Goal: Information Seeking & Learning: Learn about a topic

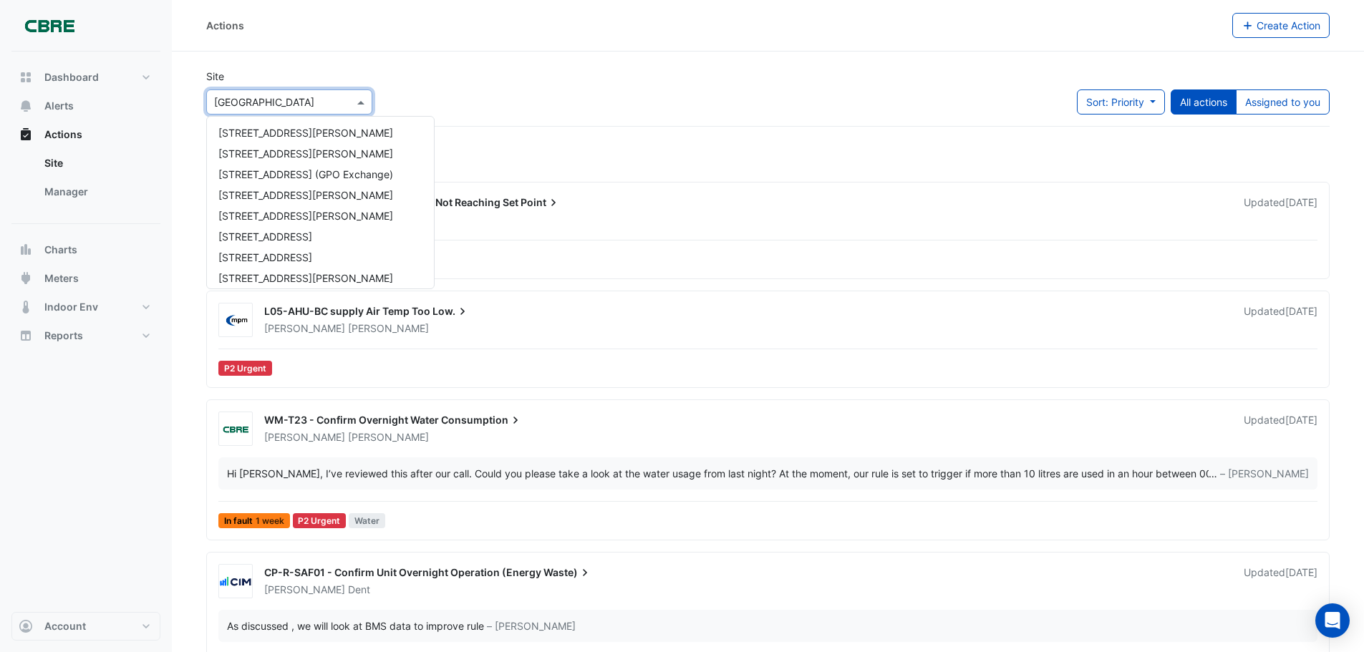
click at [366, 101] on span at bounding box center [363, 101] width 18 height 15
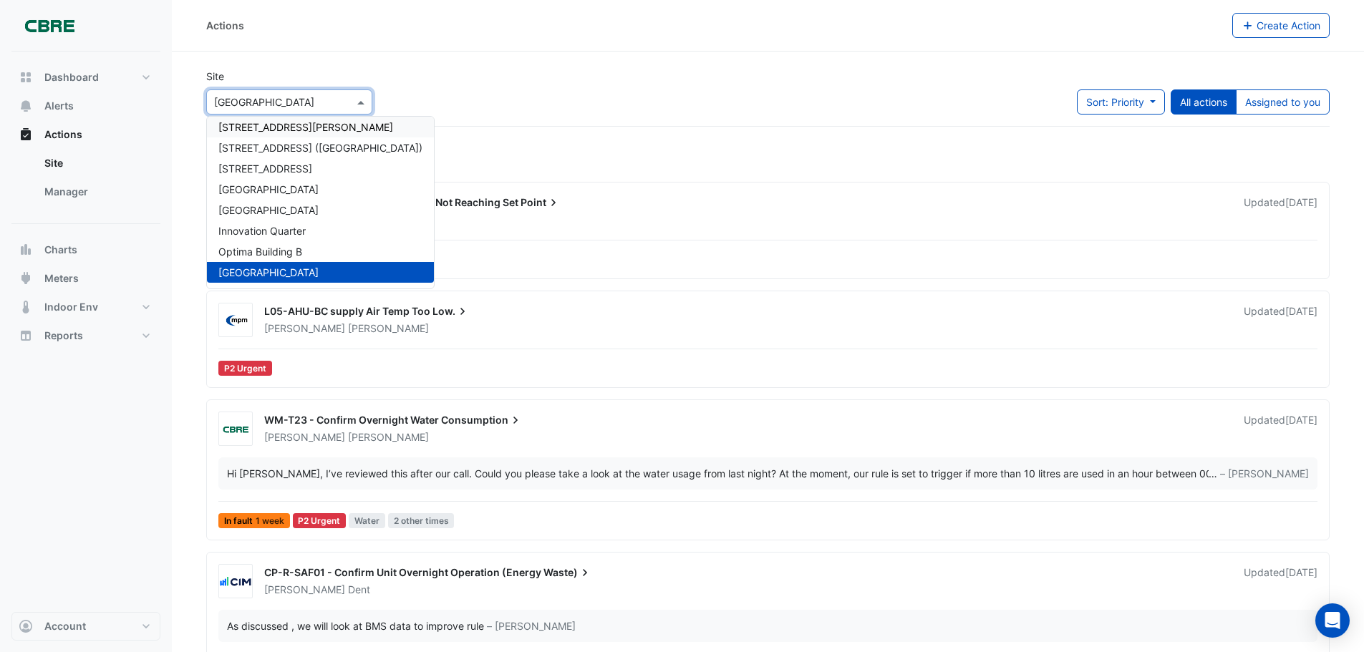
click at [306, 105] on input "text" at bounding box center [275, 102] width 122 height 15
click at [271, 166] on span "[STREET_ADDRESS]" at bounding box center [265, 168] width 94 height 12
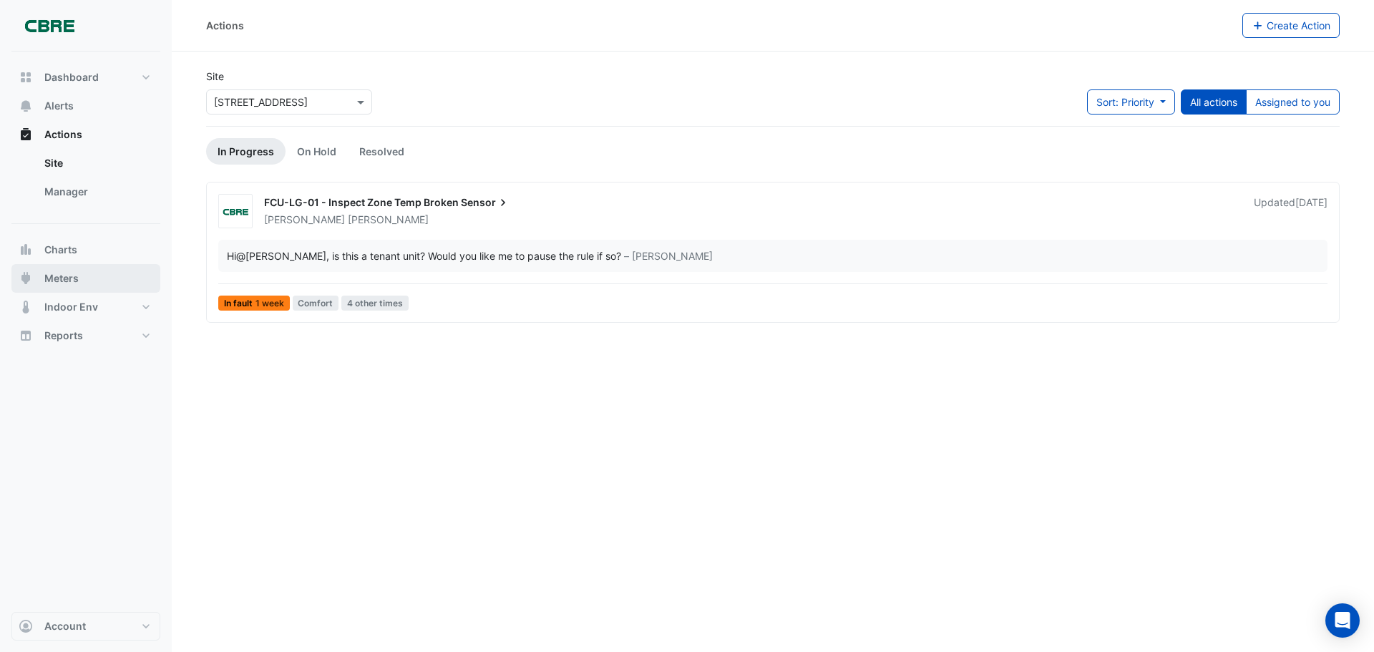
click at [56, 275] on span "Meters" at bounding box center [61, 278] width 34 height 14
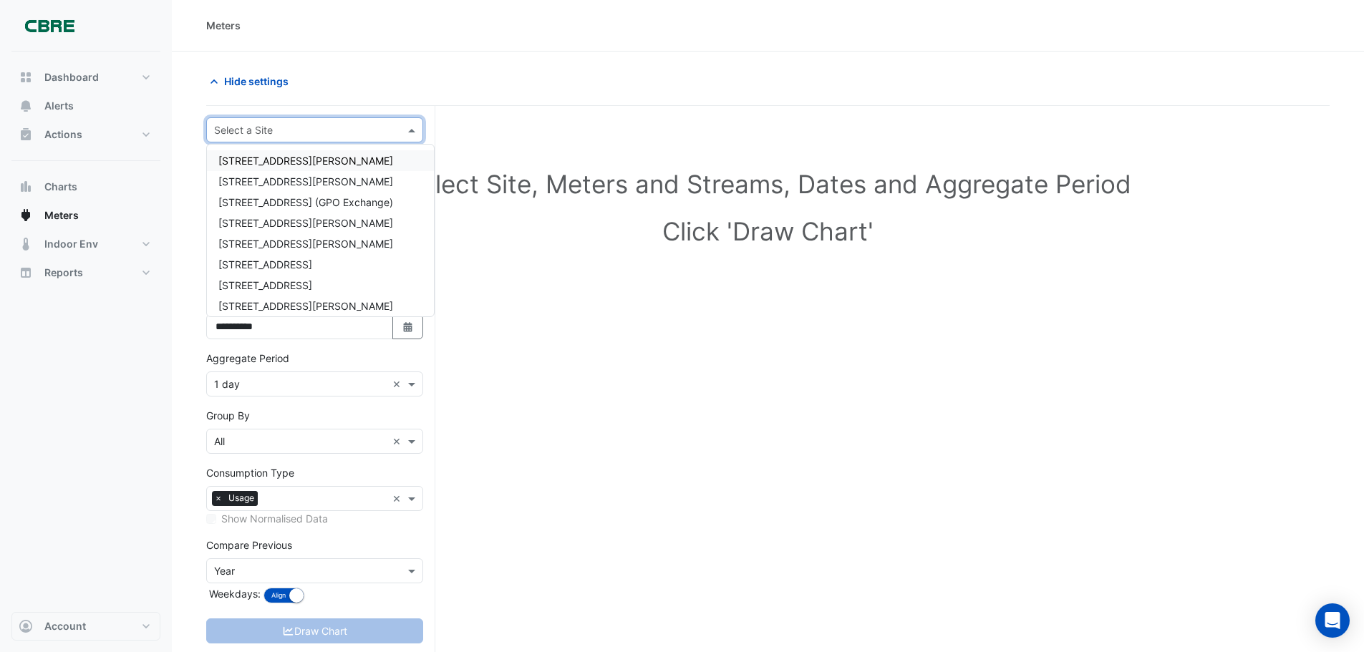
click at [414, 127] on span at bounding box center [413, 129] width 18 height 15
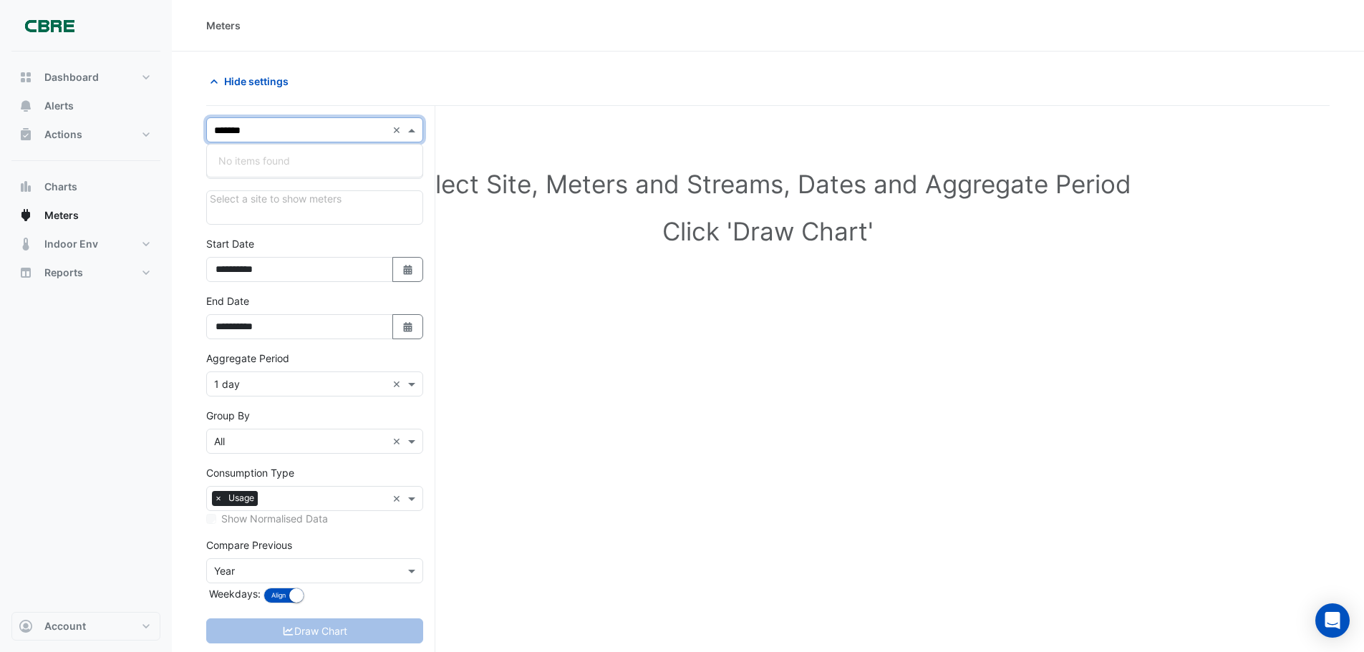
type input "******"
click at [309, 159] on span "[STREET_ADDRESS]" at bounding box center [265, 161] width 94 height 12
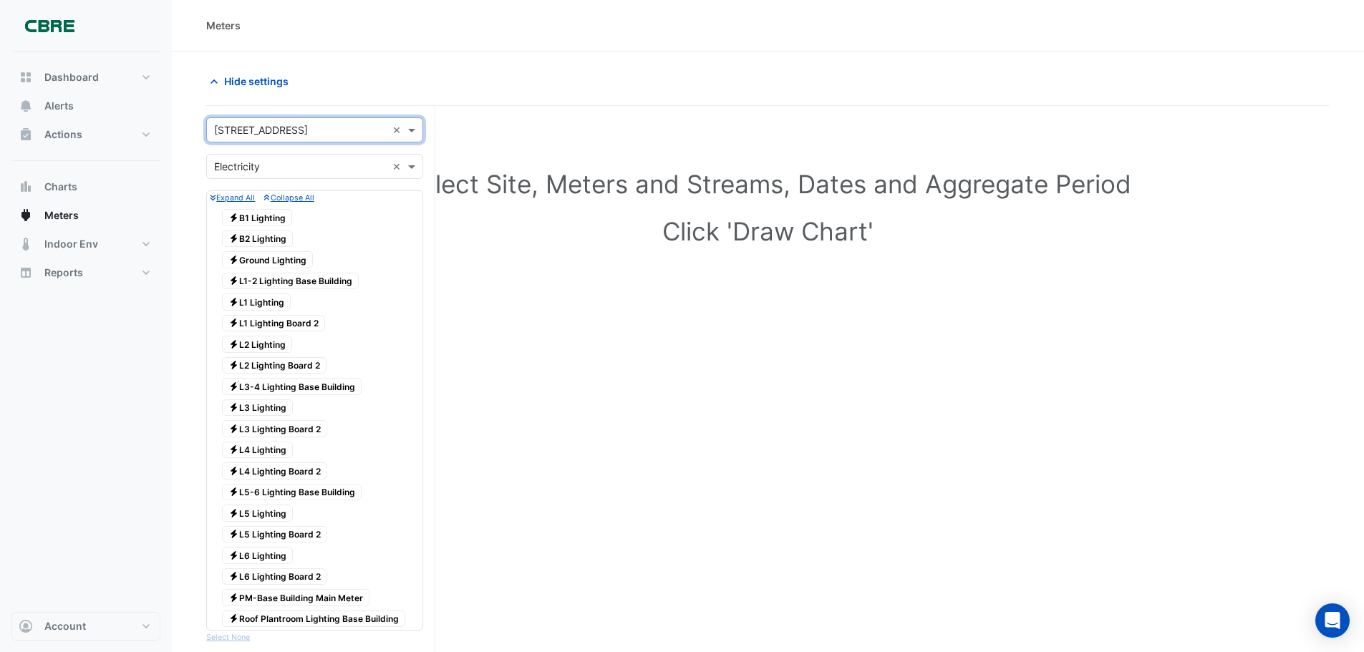
click at [468, 288] on div "Select Site, Meters and Streams, Dates and Aggregate Period Click 'Draw Chart'" at bounding box center [767, 210] width 1123 height 175
click at [343, 63] on section "Hide settings Select Site, Meters and Streams, Dates and Aggregate Period Click…" at bounding box center [768, 578] width 1192 height 1053
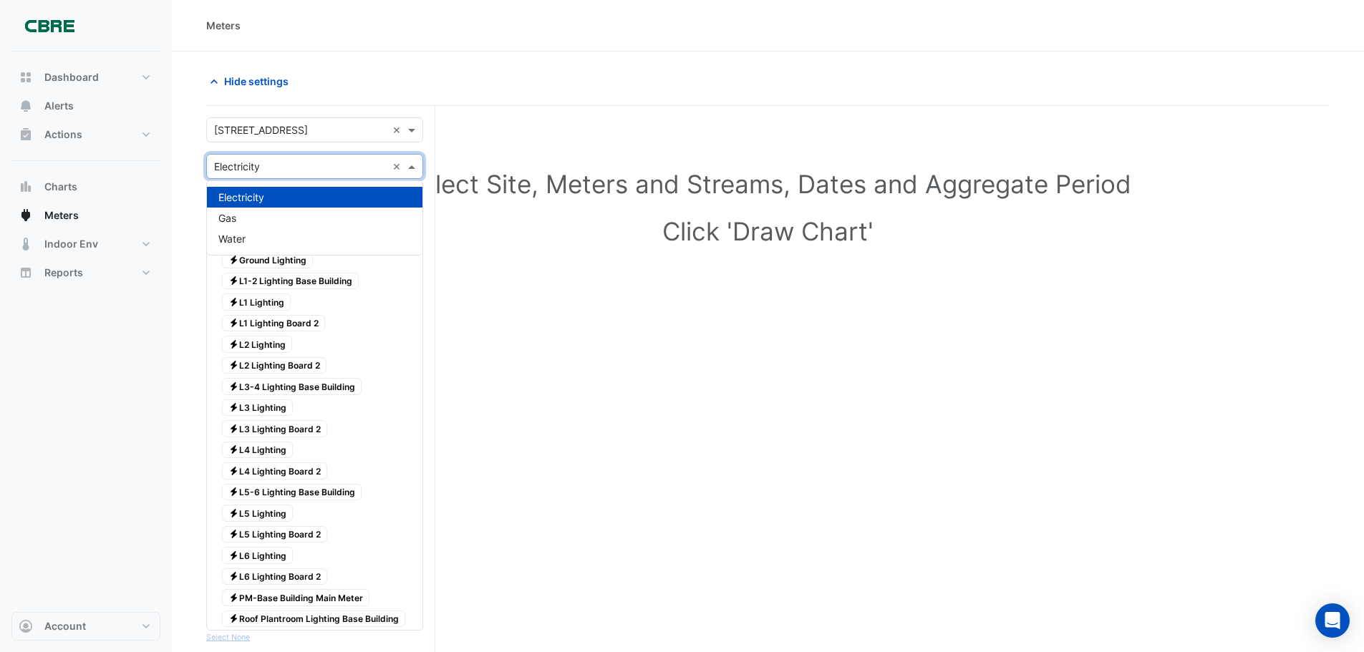
click at [330, 162] on input "text" at bounding box center [300, 167] width 173 height 15
click at [281, 201] on div "Electricity" at bounding box center [314, 197] width 215 height 21
click at [573, 268] on div "Select Site, Meters and Streams, Dates and Aggregate Period Click 'Draw Chart'" at bounding box center [767, 210] width 1123 height 175
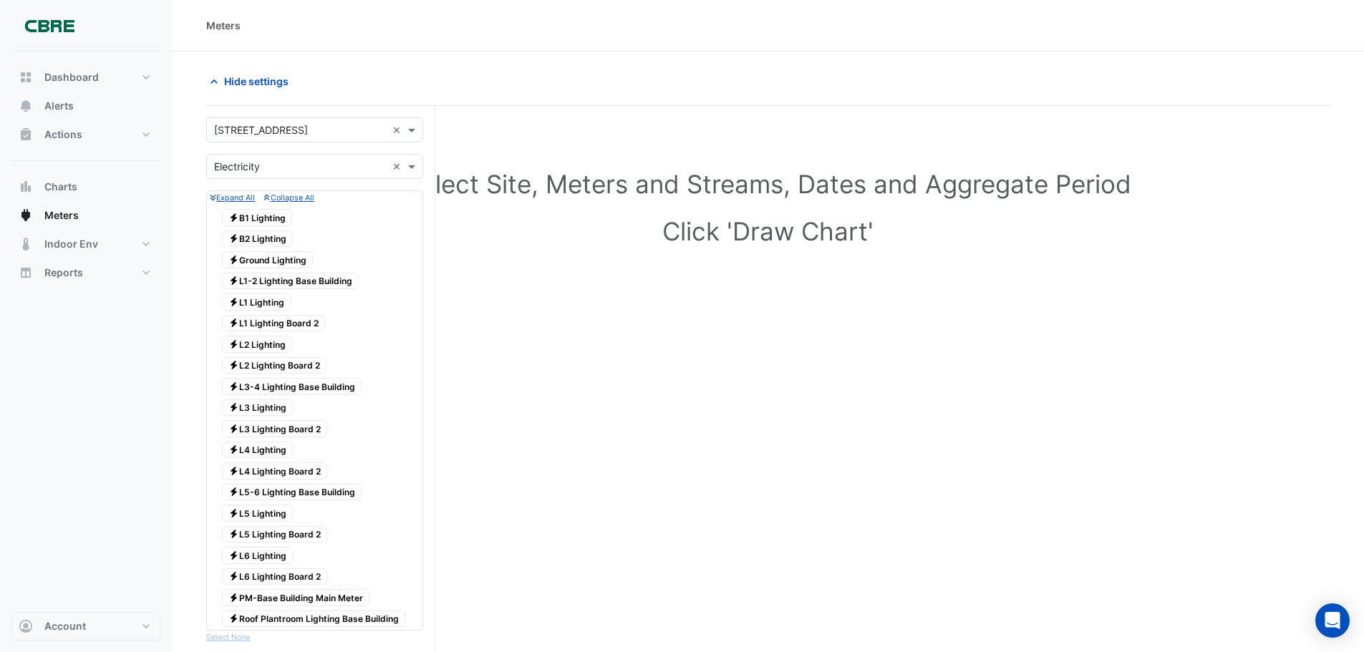
click at [250, 213] on span "Electricity B1 Lighting" at bounding box center [257, 217] width 70 height 17
click at [259, 238] on span "Electricity B2 Lighting" at bounding box center [257, 238] width 71 height 17
click at [260, 269] on div "Electricity Ground Lighting" at bounding box center [267, 260] width 98 height 20
click at [263, 280] on span "Electricity L1-2 Lighting Base Building" at bounding box center [290, 281] width 137 height 17
click at [261, 311] on div "Electricity L1 Lighting" at bounding box center [256, 302] width 76 height 20
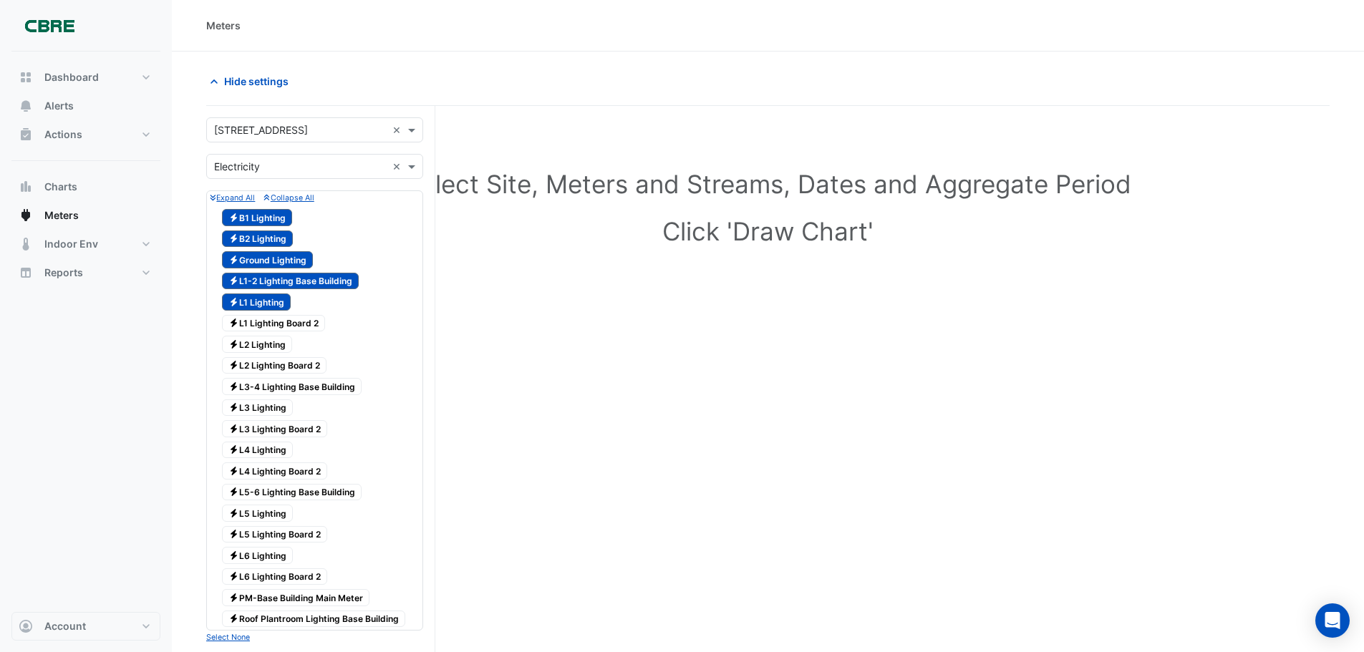
click at [263, 328] on span "Electricity L1 Lighting Board 2" at bounding box center [273, 323] width 103 height 17
click at [263, 336] on span "Electricity L2 Lighting" at bounding box center [257, 344] width 70 height 17
click at [263, 374] on div "Electricity L2 Lighting Board 2" at bounding box center [274, 366] width 112 height 20
click at [263, 394] on span "Electricity L3-4 Lighting Base Building" at bounding box center [292, 386] width 140 height 17
click at [263, 408] on span "Electricity L3 Lighting" at bounding box center [257, 407] width 71 height 17
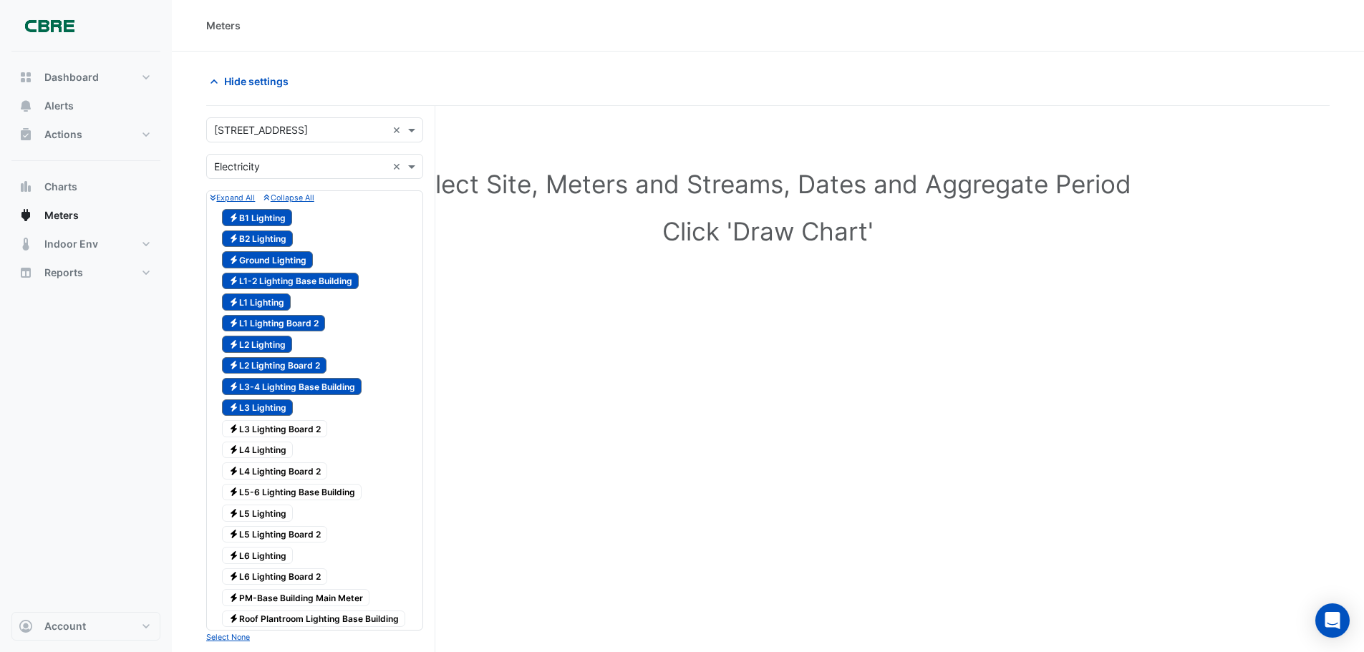
click at [269, 436] on span "Electricity L3 Lighting Board 2" at bounding box center [274, 428] width 105 height 17
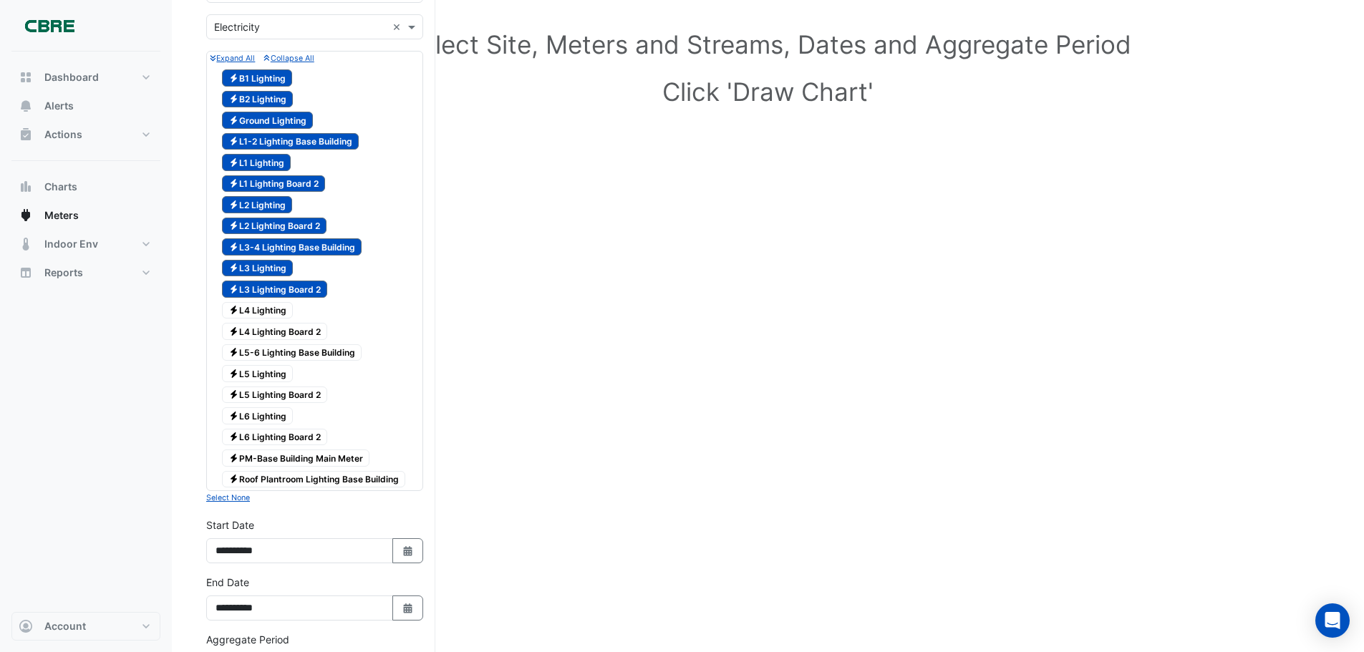
scroll to position [143, 0]
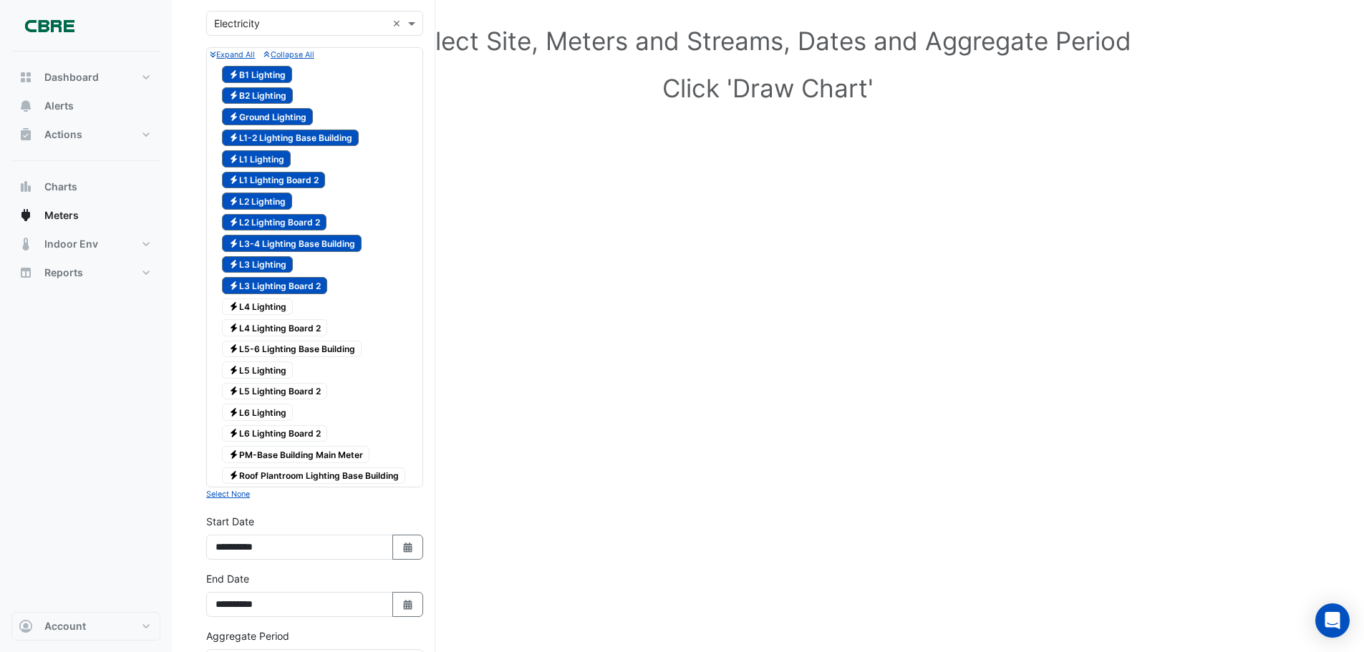
click at [269, 309] on span "Electricity L4 Lighting" at bounding box center [257, 307] width 71 height 17
click at [272, 324] on span "Electricity L4 Lighting Board 2" at bounding box center [274, 327] width 105 height 17
click at [273, 351] on span "Electricity L5-6 Lighting Base Building" at bounding box center [292, 349] width 140 height 17
click at [265, 367] on span "Electricity L5 Lighting" at bounding box center [257, 369] width 71 height 17
click at [265, 392] on span "Electricity L5 Lighting Board 2" at bounding box center [274, 391] width 105 height 17
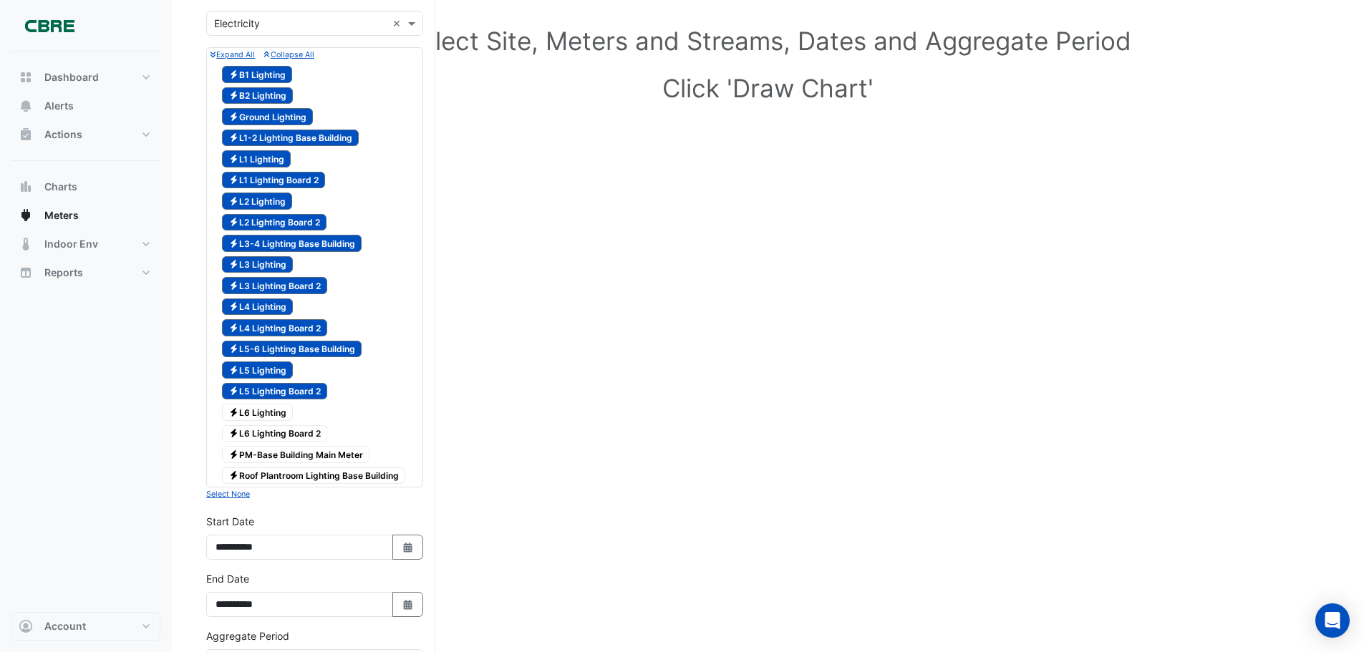
click at [265, 411] on span "Electricity L6 Lighting" at bounding box center [257, 412] width 71 height 17
click at [265, 438] on span "Electricity L6 Lighting Board 2" at bounding box center [274, 433] width 105 height 17
click at [266, 453] on span "Electricity PM-Base Building Main Meter" at bounding box center [295, 454] width 147 height 17
click at [269, 471] on span "Electricity Roof Plantroom Lighting Base Building" at bounding box center [313, 475] width 183 height 17
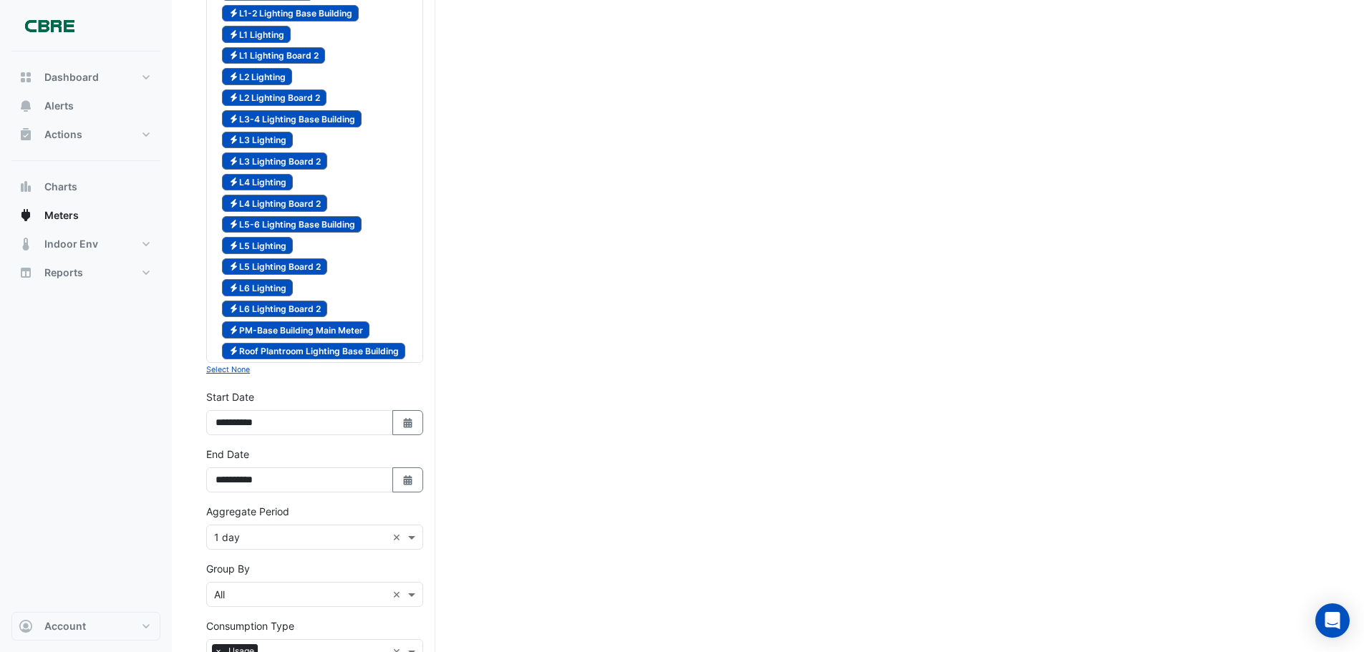
scroll to position [286, 0]
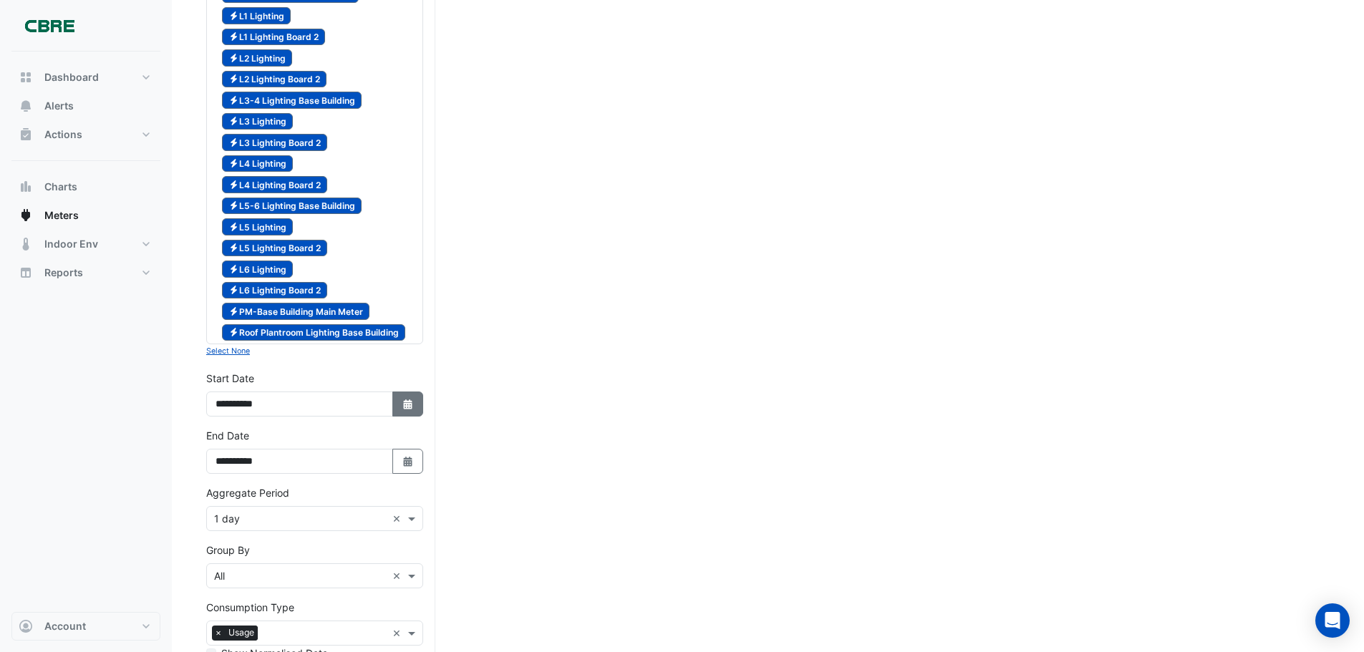
click at [394, 407] on button "Select Date" at bounding box center [407, 404] width 31 height 25
select select "*"
select select "****"
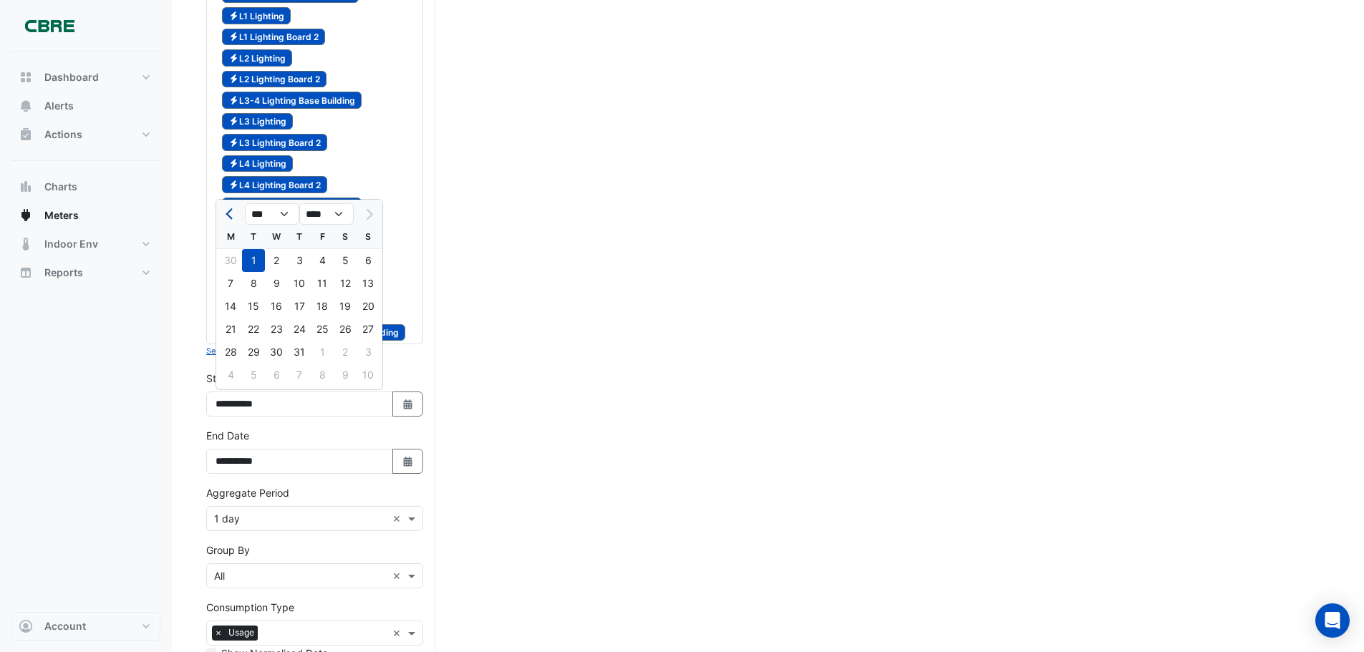
click at [227, 212] on button "Previous month" at bounding box center [230, 214] width 17 height 23
select select "*"
click at [335, 213] on select "**** **** **** **** **** **** **** **** **** **** ****" at bounding box center [326, 213] width 54 height 21
select select "****"
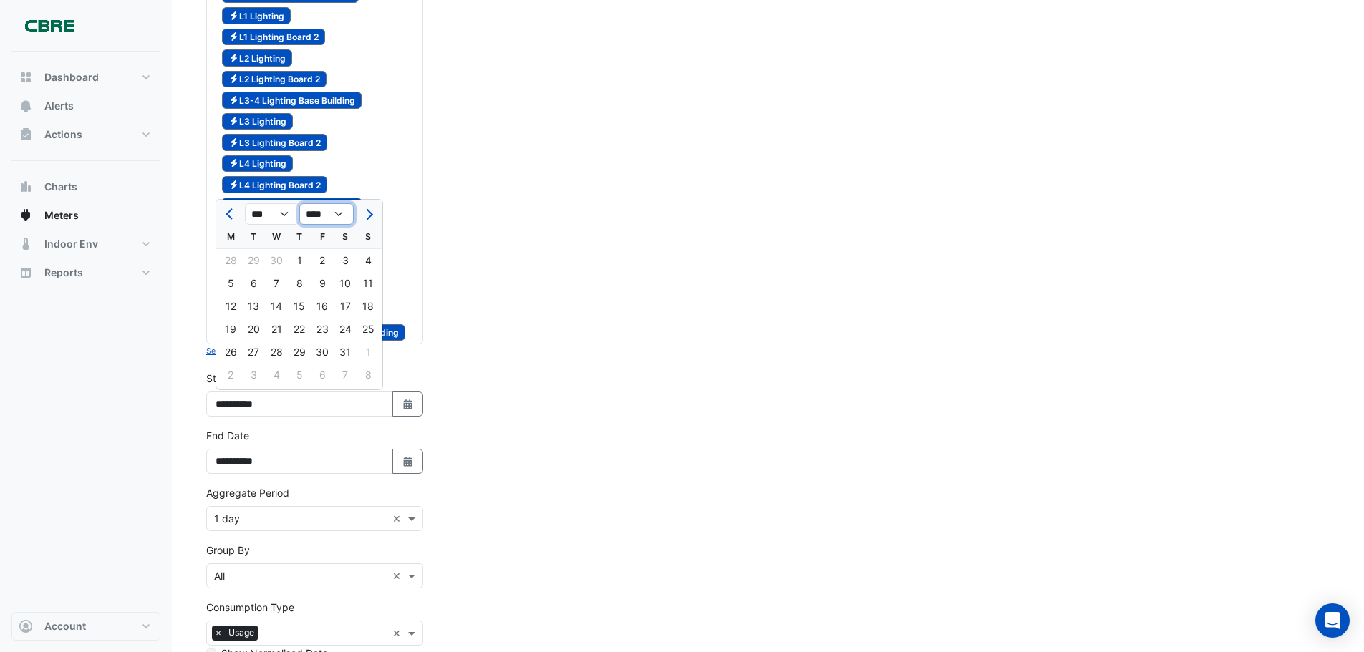
click at [299, 203] on select "**** **** **** **** **** **** **** **** **** **** ****" at bounding box center [326, 213] width 54 height 21
click at [285, 215] on select "*** *** *** *** *** *** *** *** *** *** *** ***" at bounding box center [272, 213] width 54 height 21
select select "*"
click at [245, 203] on select "*** *** *** *** *** *** *** *** *** *** *** ***" at bounding box center [272, 213] width 54 height 21
click at [344, 267] on div "1" at bounding box center [345, 260] width 23 height 23
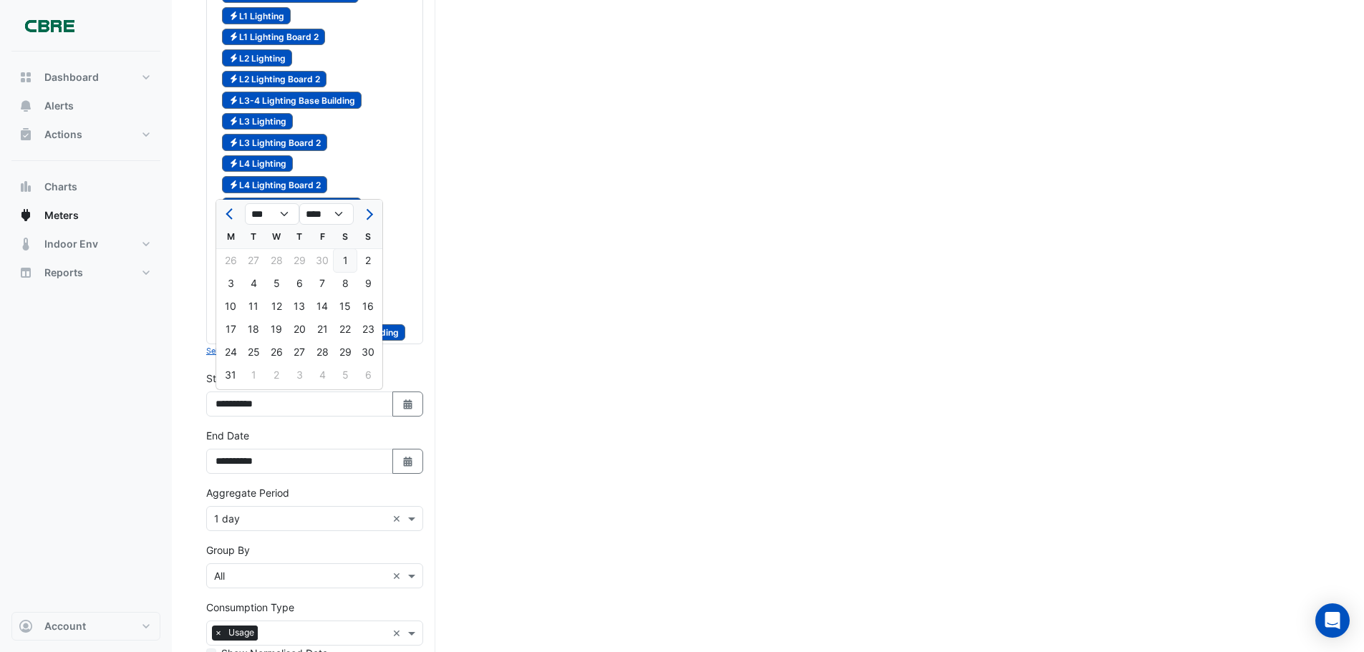
type input "**********"
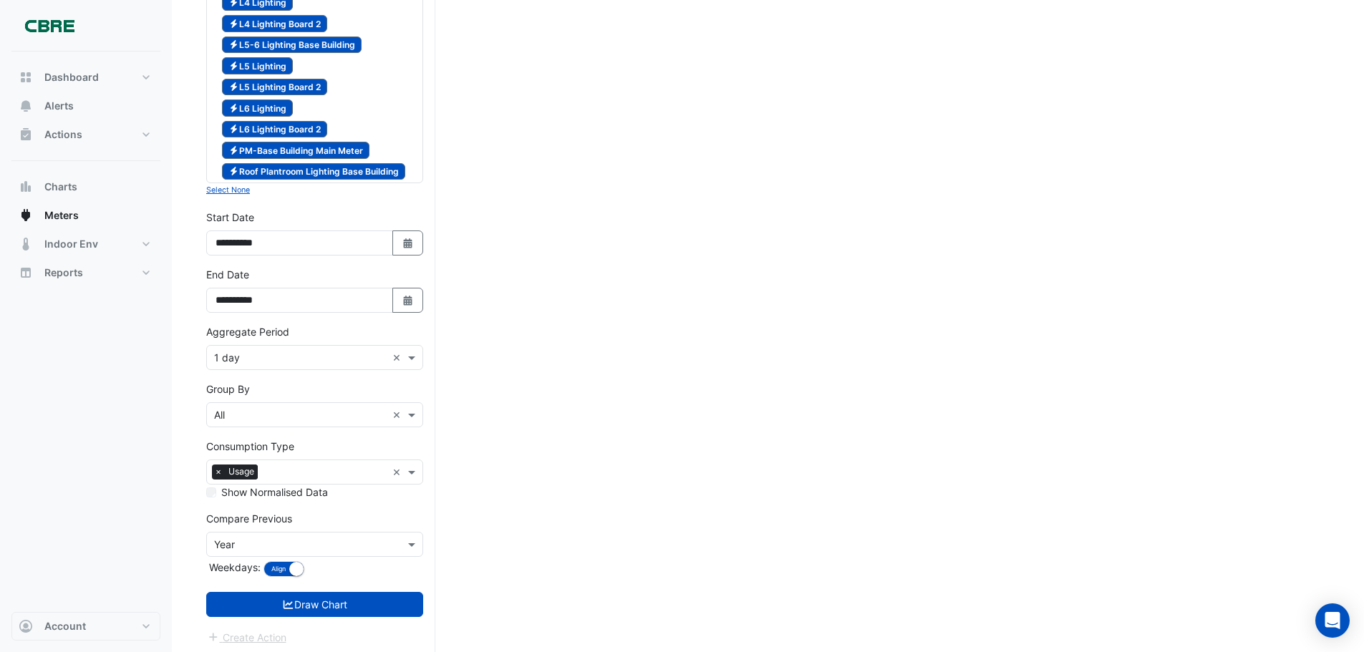
scroll to position [452, 0]
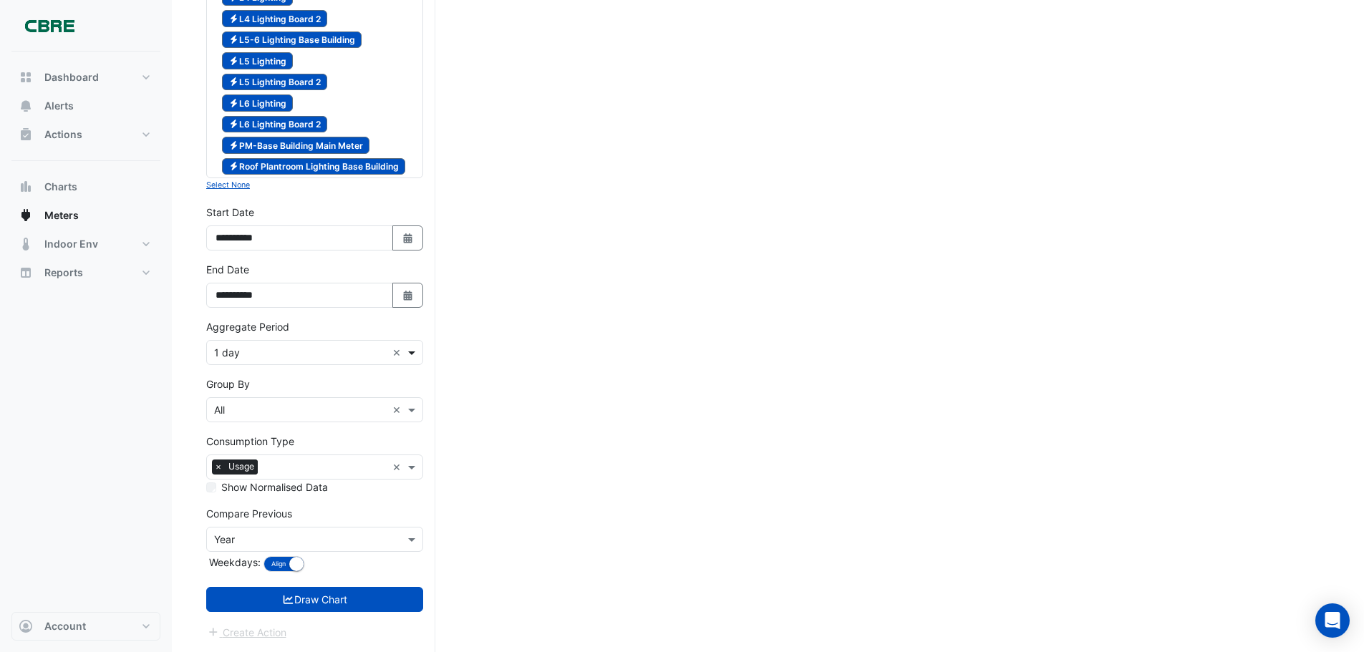
click at [408, 354] on span at bounding box center [413, 352] width 18 height 15
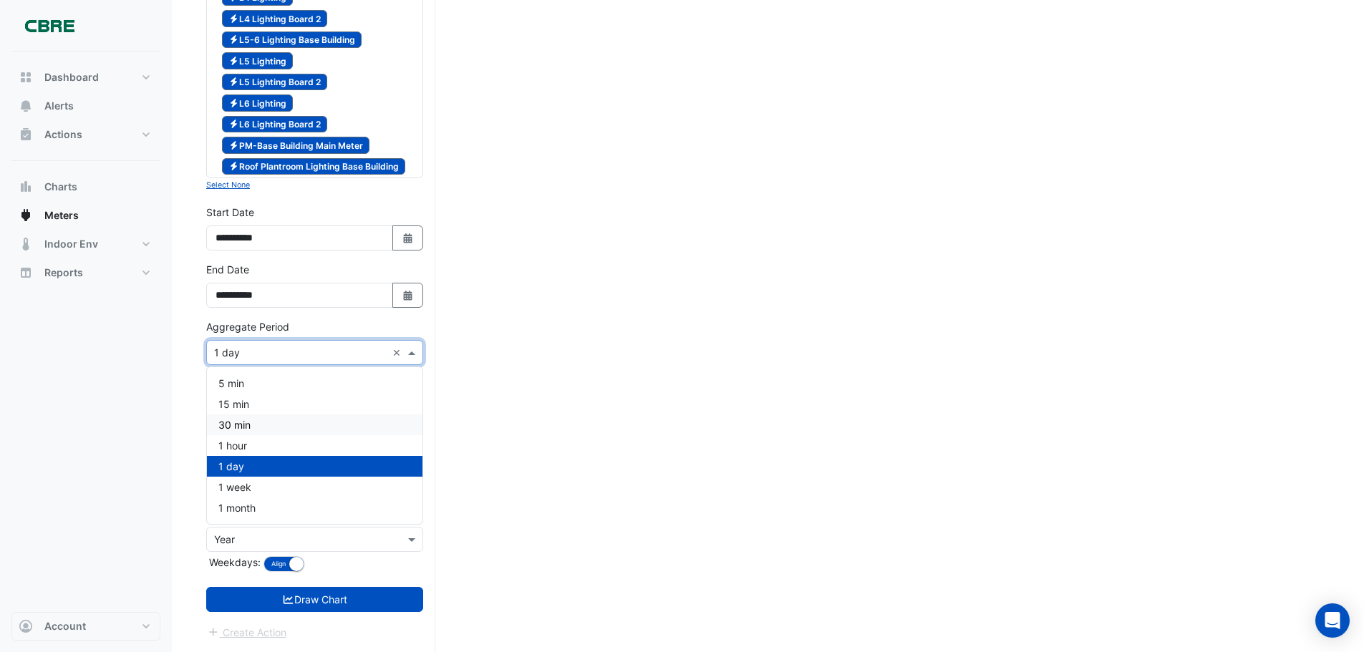
click at [266, 421] on div "30 min" at bounding box center [314, 424] width 215 height 21
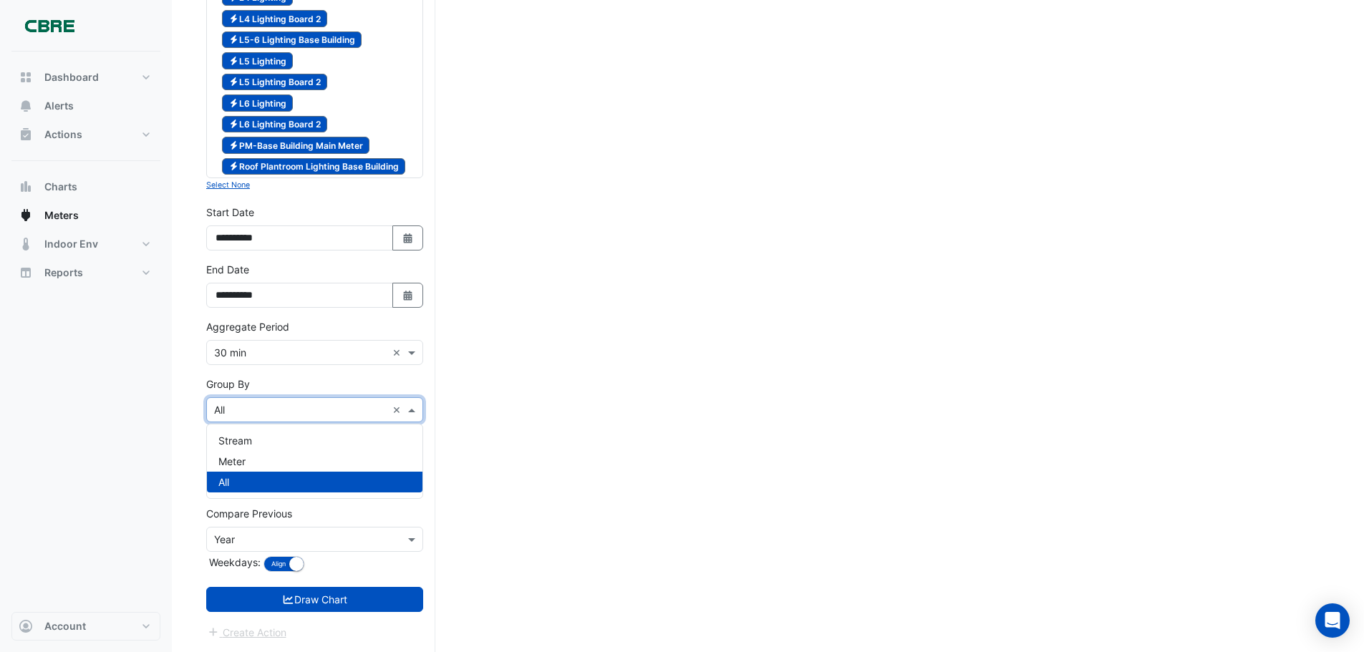
click at [409, 410] on span at bounding box center [413, 409] width 18 height 15
click at [285, 475] on div "All" at bounding box center [314, 482] width 215 height 21
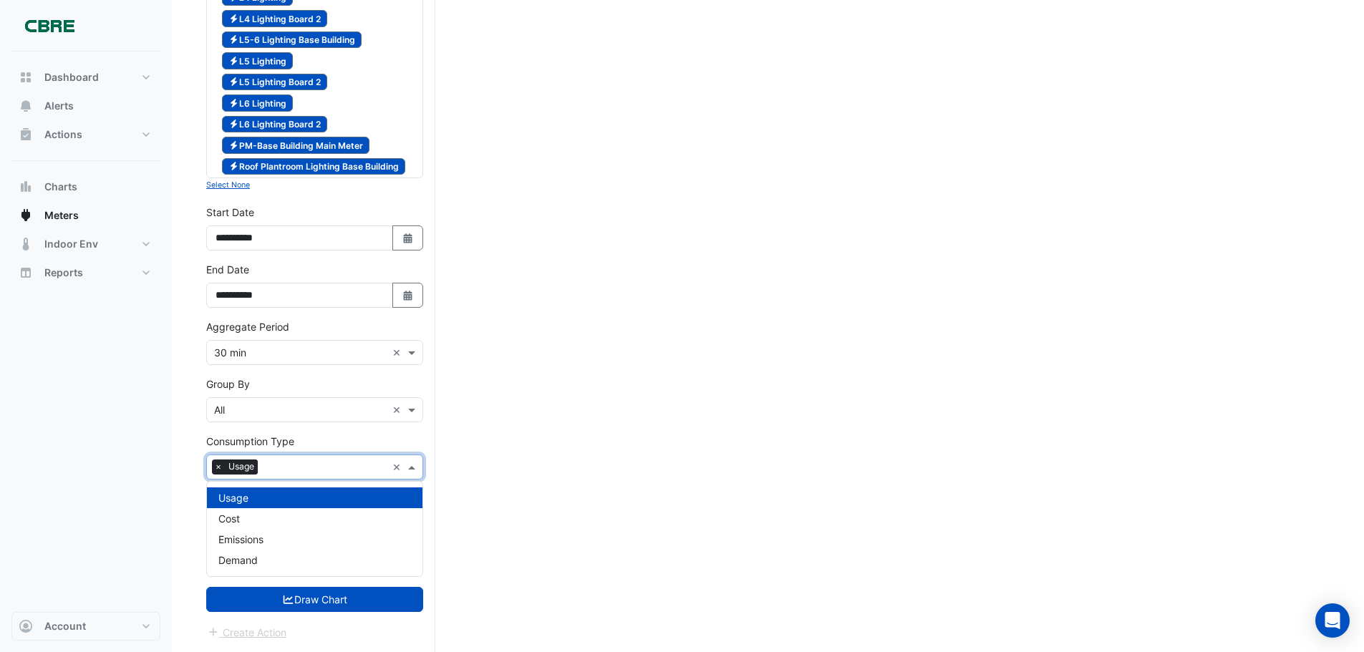
click at [409, 466] on span at bounding box center [413, 467] width 18 height 15
click at [349, 500] on div "Usage" at bounding box center [314, 497] width 215 height 21
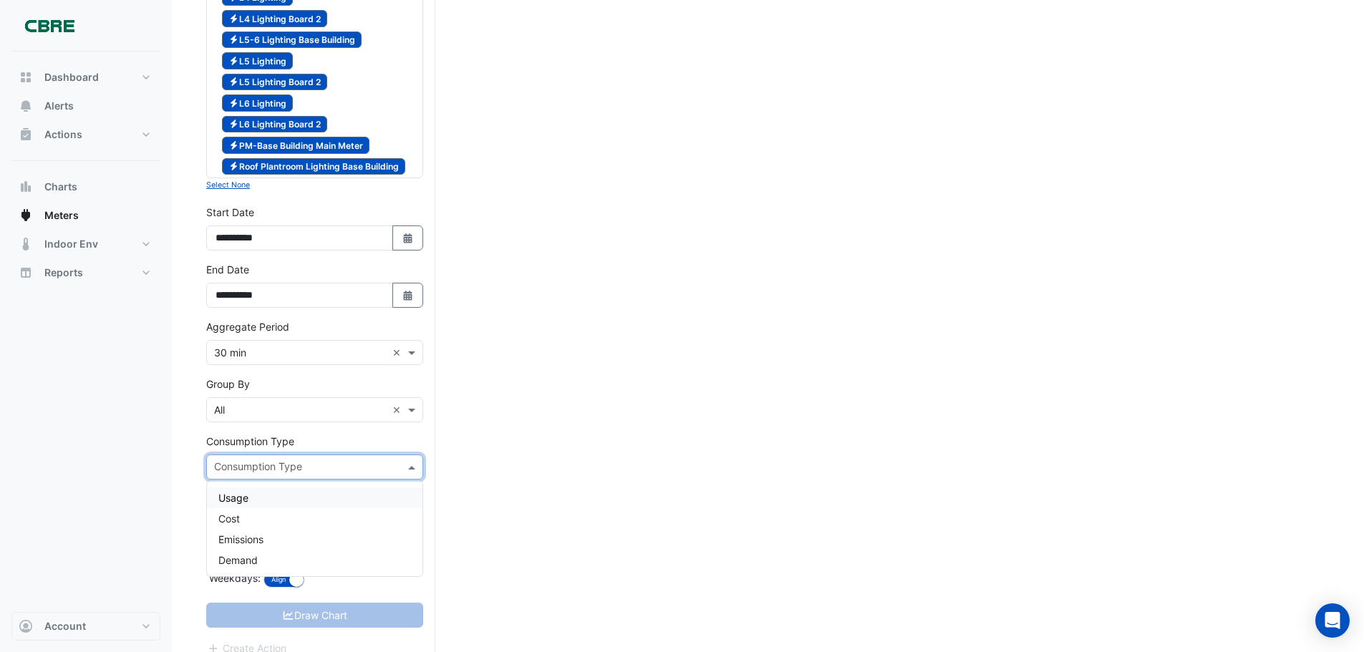
click at [296, 495] on div "Usage" at bounding box center [314, 497] width 215 height 21
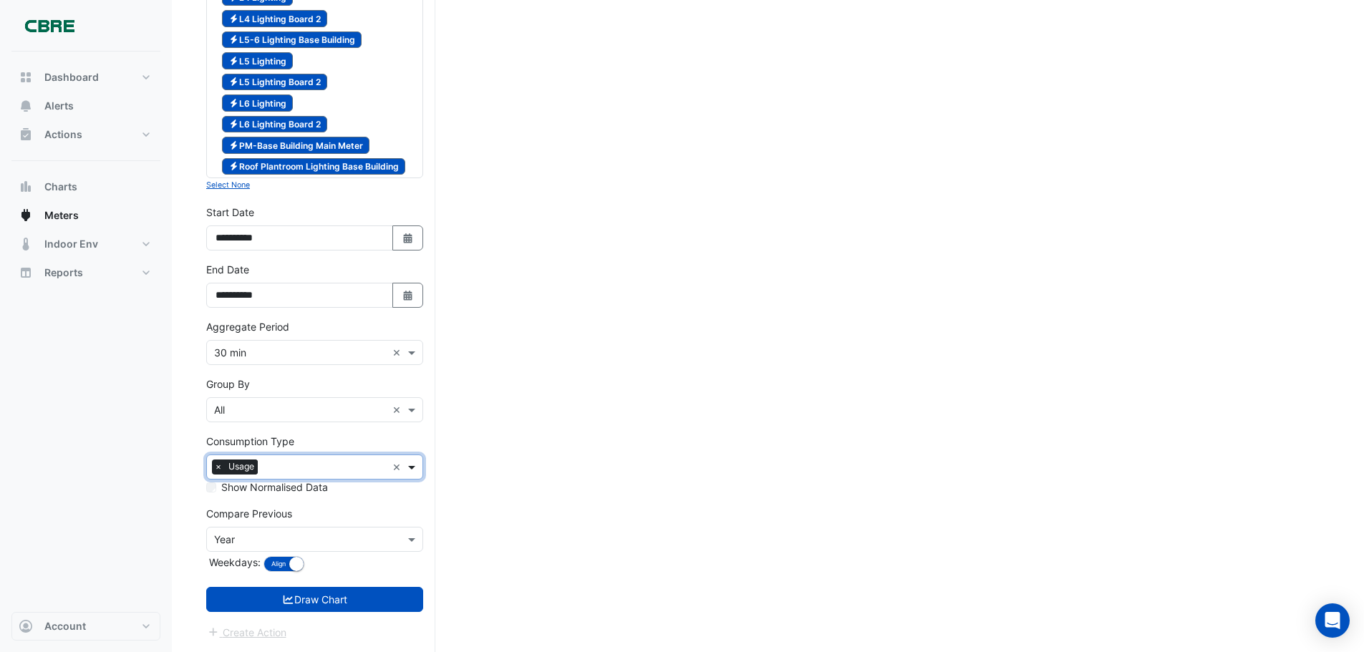
click at [414, 467] on span at bounding box center [413, 467] width 18 height 15
click at [285, 567] on div "Demand" at bounding box center [314, 560] width 215 height 21
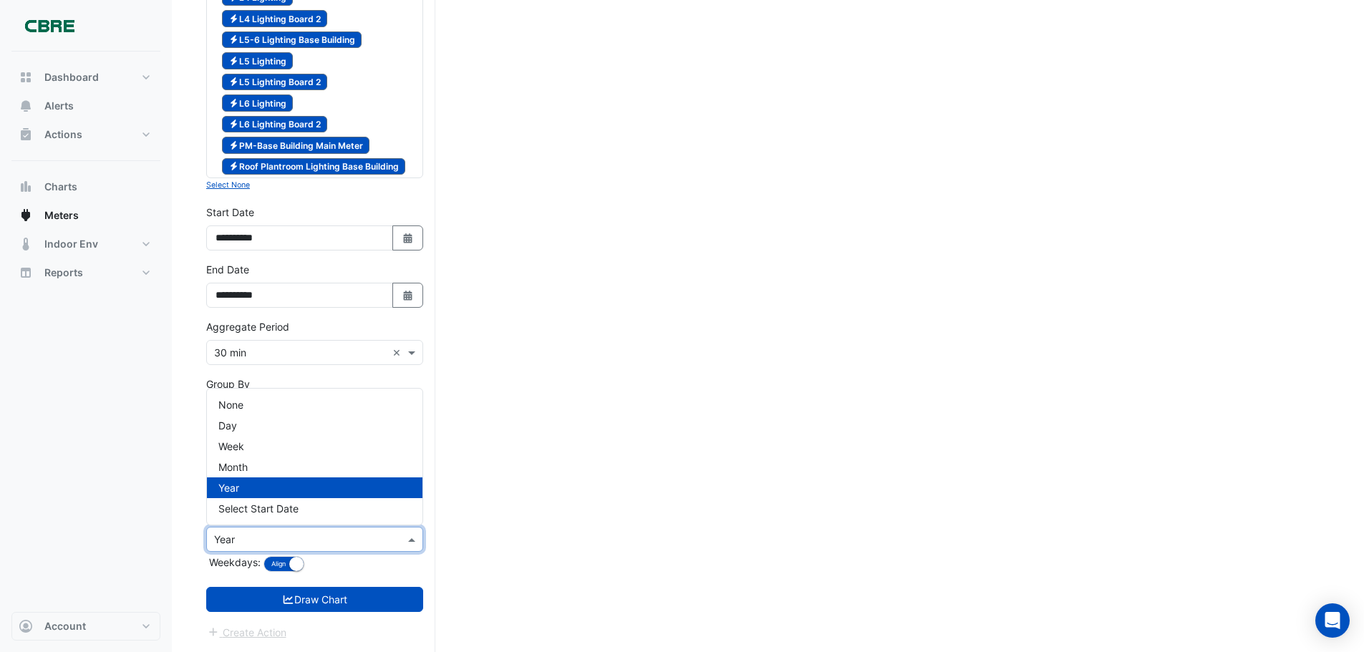
click at [408, 542] on span at bounding box center [413, 539] width 18 height 15
click at [251, 410] on div "None" at bounding box center [314, 404] width 215 height 21
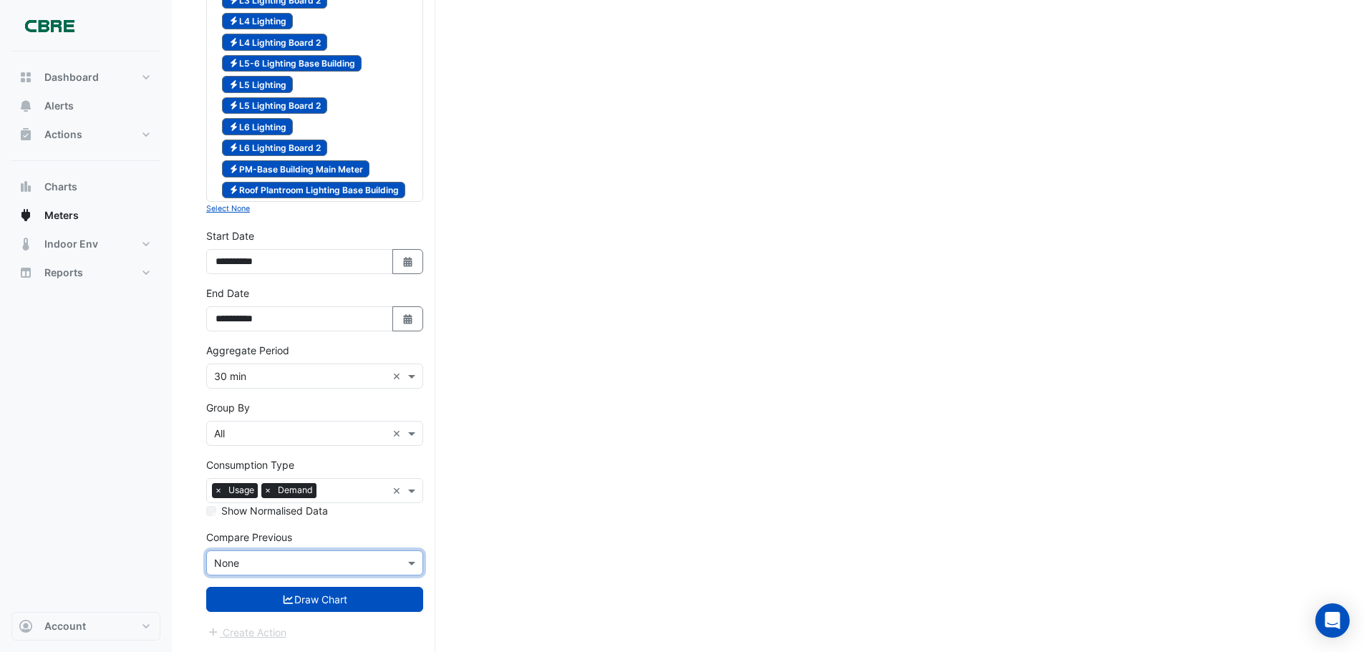
scroll to position [429, 0]
click at [335, 602] on button "Draw Chart" at bounding box center [314, 599] width 217 height 25
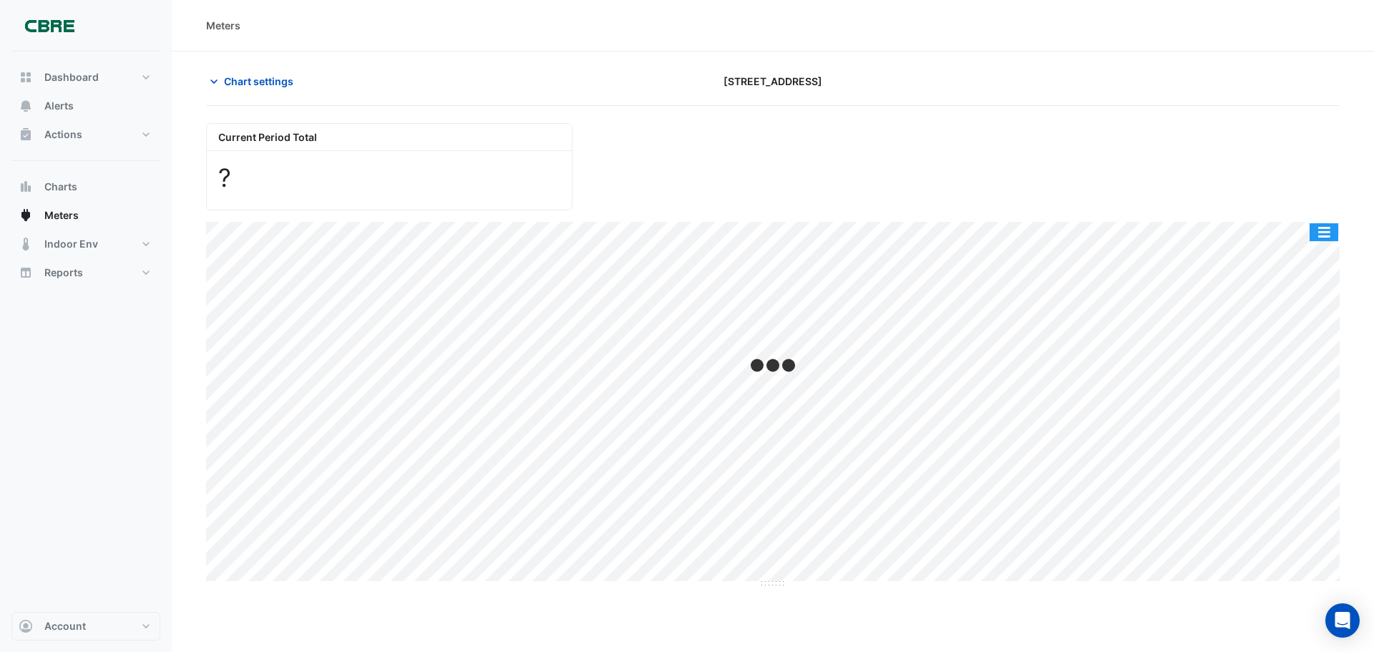
click at [1319, 235] on button "button" at bounding box center [1324, 232] width 29 height 18
click at [1104, 184] on div "Current Period Total ?" at bounding box center [773, 161] width 1151 height 99
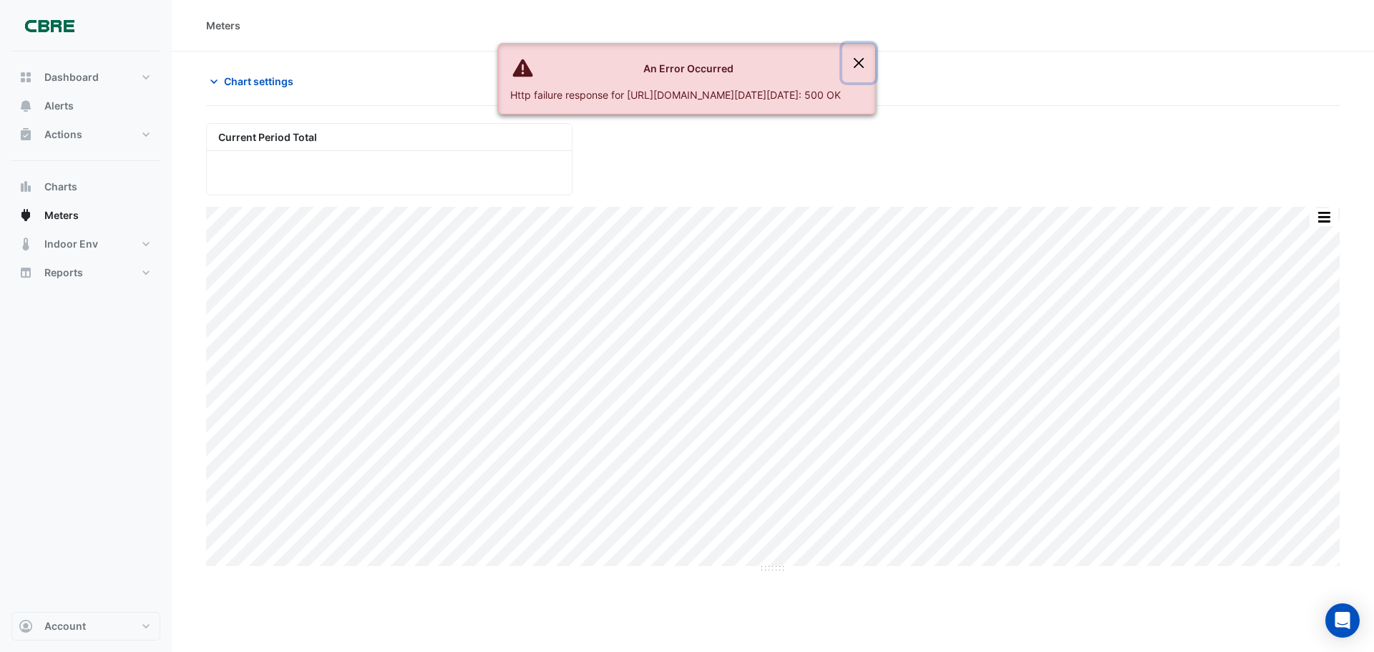
click at [875, 64] on button "Close" at bounding box center [859, 63] width 33 height 39
